Goal: Information Seeking & Learning: Learn about a topic

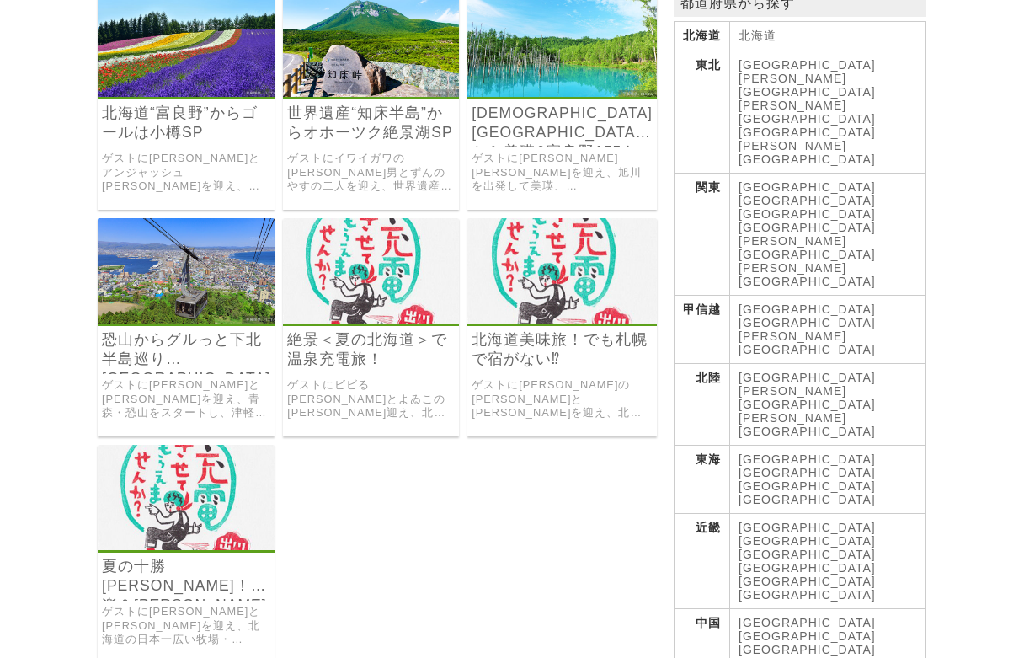
scroll to position [168, 0]
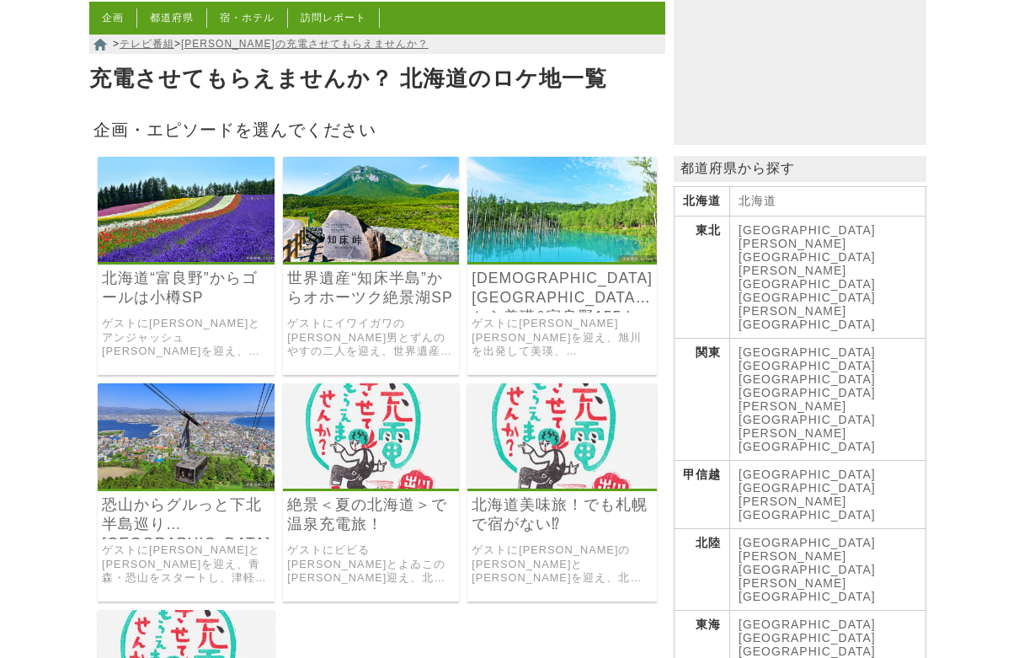
click at [190, 281] on link "北海道“富良野”からゴールは小樽SP" at bounding box center [186, 288] width 168 height 39
click at [166, 495] on link "恐山からグルっと下北半島巡り[GEOGRAPHIC_DATA]" at bounding box center [186, 514] width 168 height 39
click at [420, 495] on link "絶景＜夏の北海道＞で温泉充電旅！" at bounding box center [371, 514] width 168 height 39
click at [586, 495] on link "北海道美味旅！でも札幌で宿がない⁉" at bounding box center [562, 514] width 181 height 39
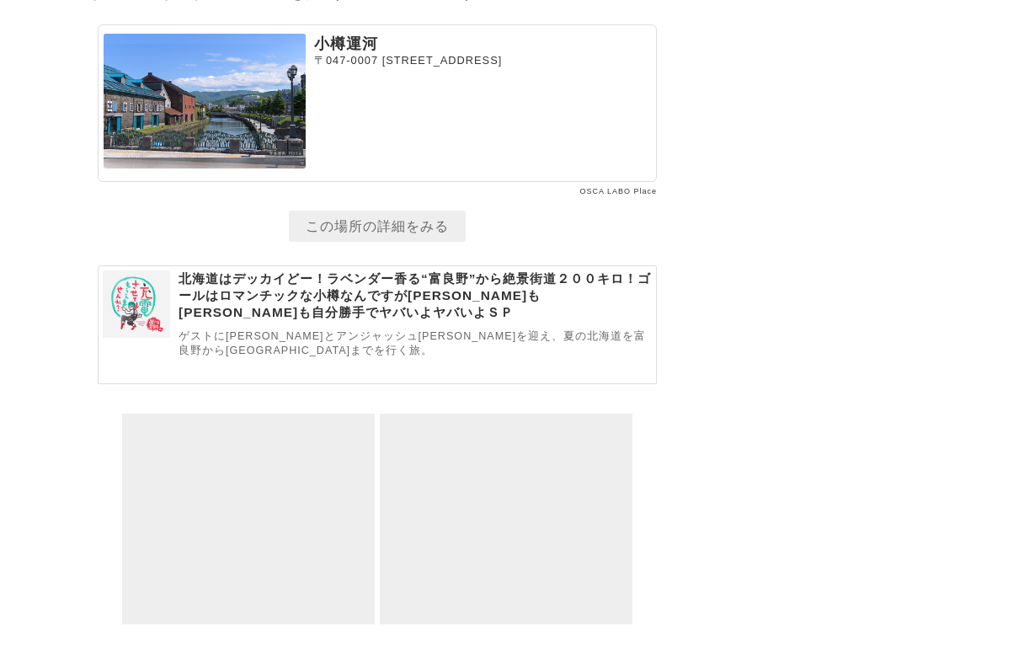
scroll to position [9245, 0]
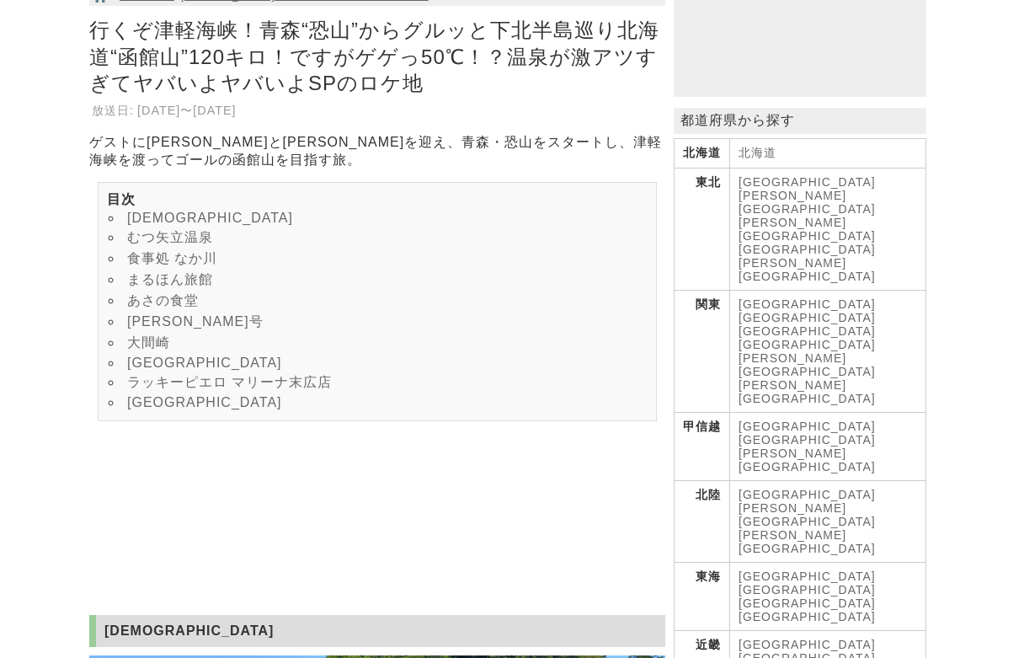
scroll to position [337, 0]
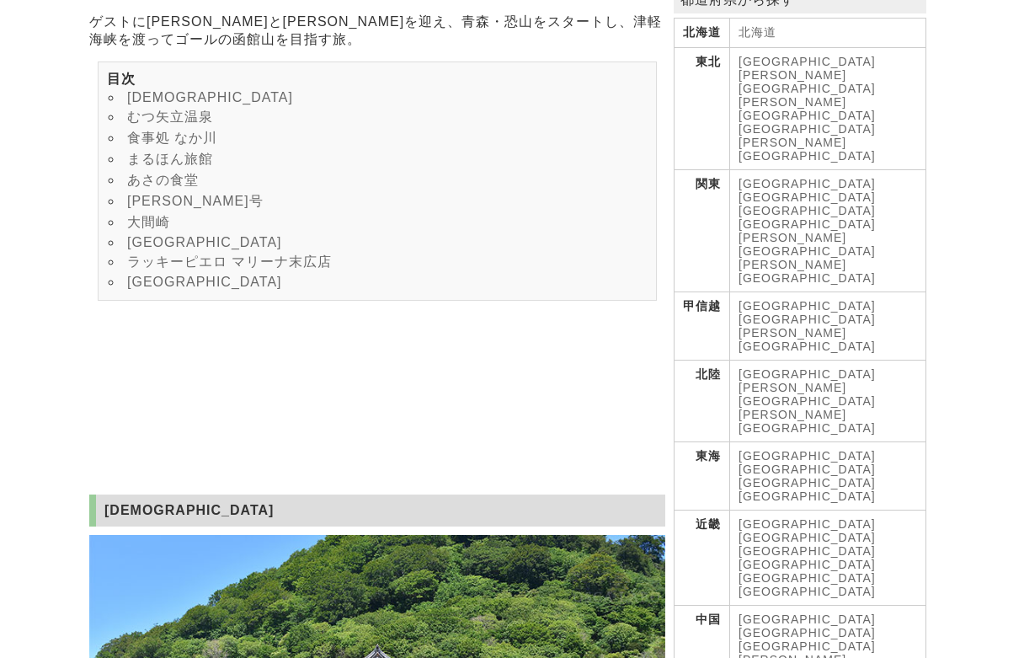
click at [164, 249] on link "海峡荘" at bounding box center [204, 242] width 155 height 14
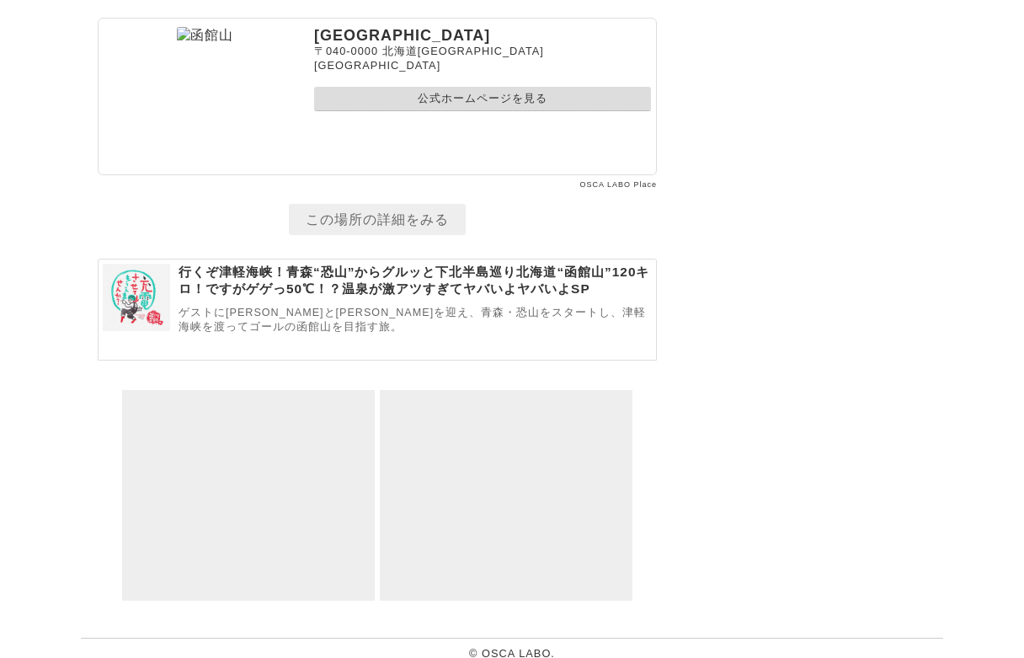
scroll to position [7429, 0]
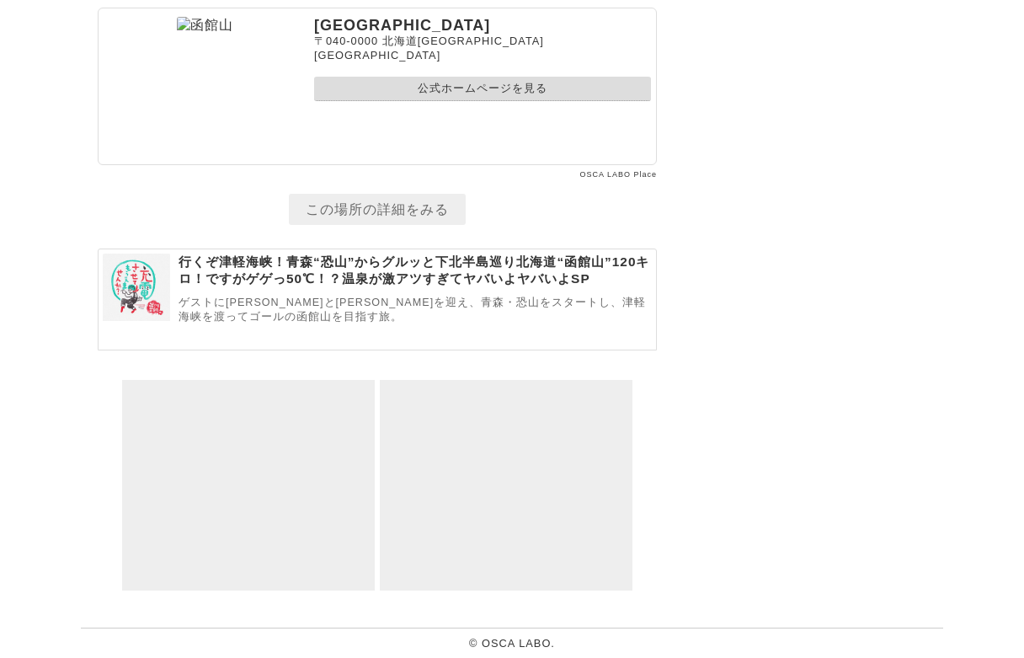
scroll to position [337, 0]
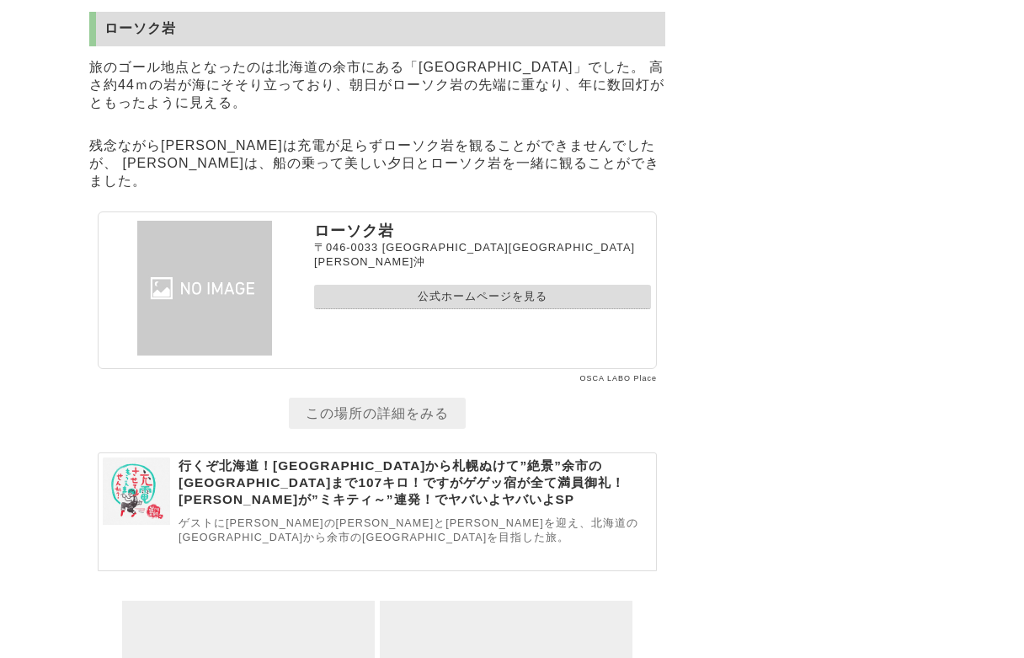
scroll to position [13332, 0]
